Goal: Book appointment/travel/reservation

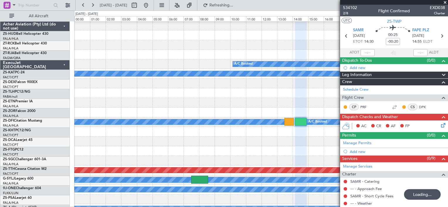
scroll to position [307, 0]
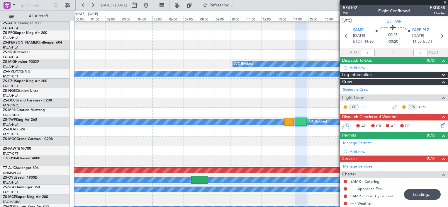
click at [444, 3] on span at bounding box center [445, 2] width 6 height 5
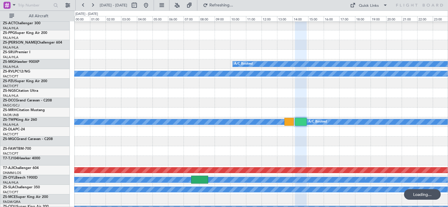
type input "0"
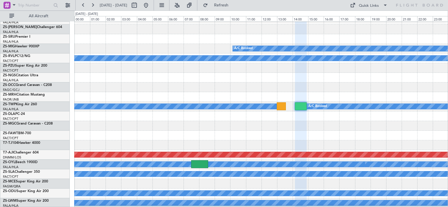
scroll to position [351, 0]
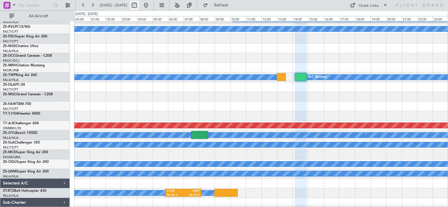
click at [139, 7] on button at bounding box center [134, 5] width 9 height 9
select select "10"
select select "2025"
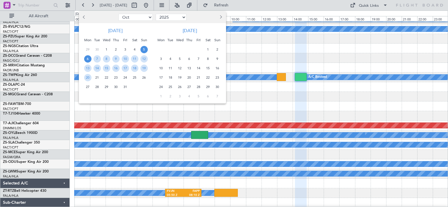
click at [143, 48] on span "5" at bounding box center [143, 49] width 7 height 7
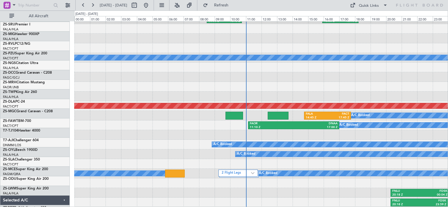
scroll to position [388, 0]
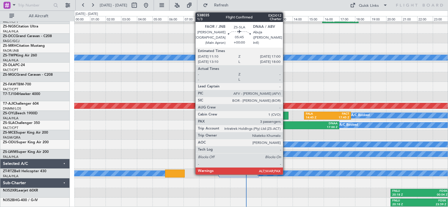
click at [285, 124] on div "FAOR" at bounding box center [272, 124] width 44 height 4
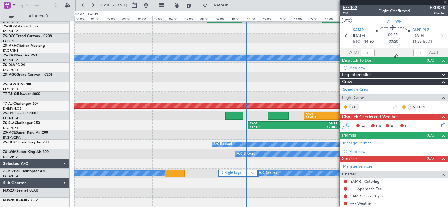
click at [350, 7] on span "534102" at bounding box center [350, 8] width 14 height 6
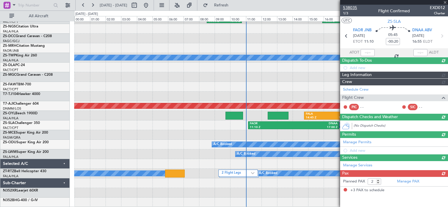
type input "3"
